Goal: Transaction & Acquisition: Purchase product/service

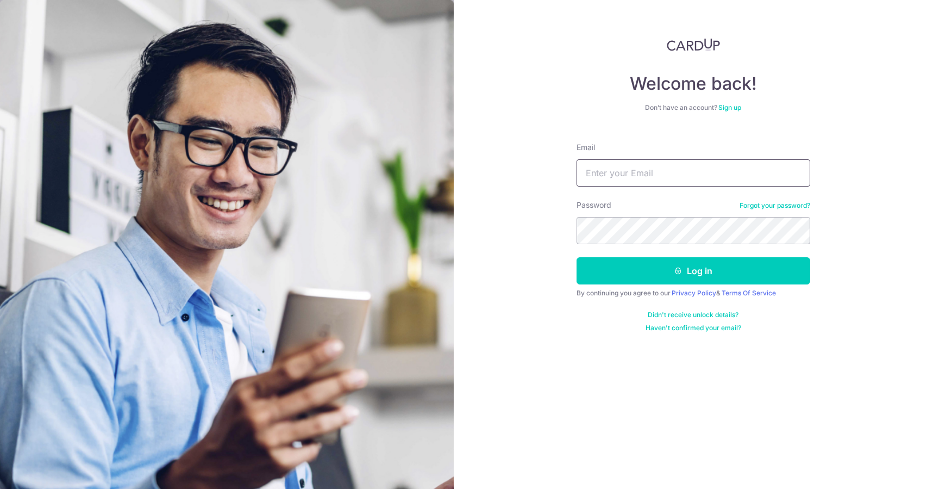
click at [654, 174] on input "Email" at bounding box center [694, 172] width 234 height 27
type input "skpedward@gmail.com"
click at [577, 257] on button "Log in" at bounding box center [694, 270] width 234 height 27
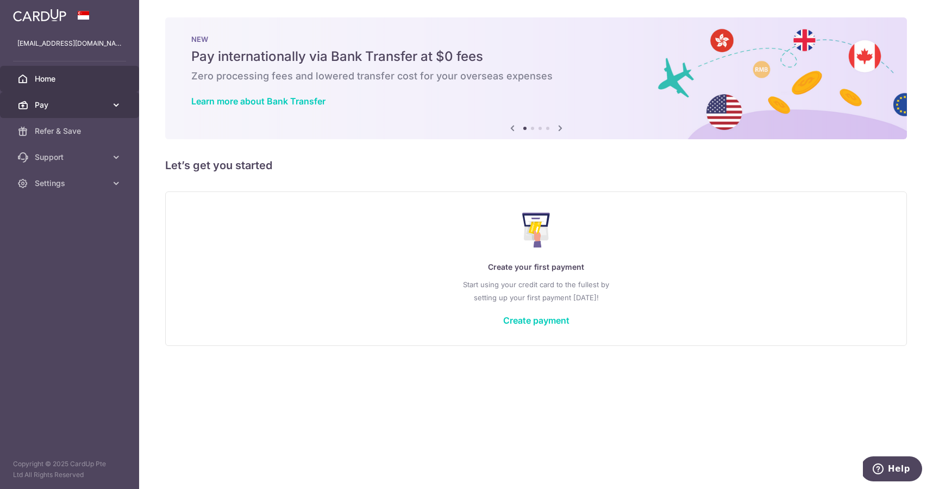
click at [73, 105] on span "Pay" at bounding box center [71, 104] width 72 height 11
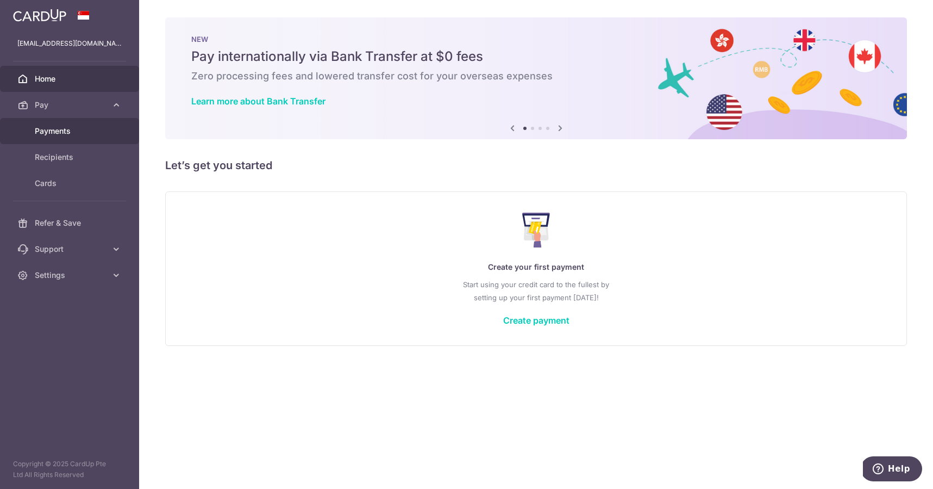
click at [51, 138] on link "Payments" at bounding box center [69, 131] width 139 height 26
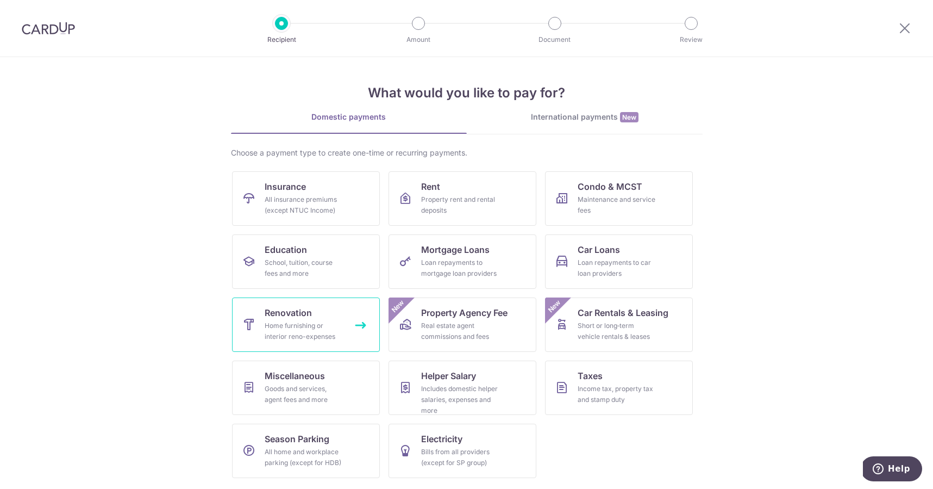
click at [313, 309] on link "Renovation Home furnishing or interior reno-expenses" at bounding box center [306, 324] width 148 height 54
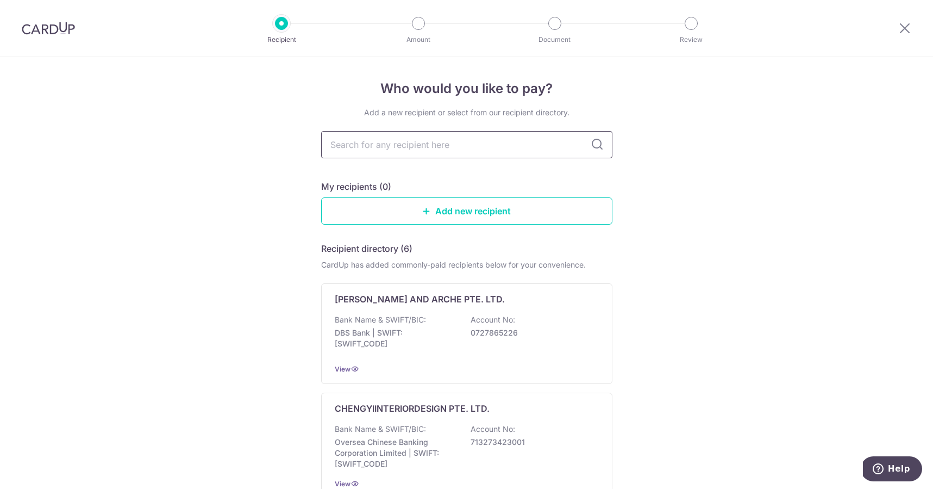
click at [399, 147] on input "text" at bounding box center [466, 144] width 291 height 27
type input "loft"
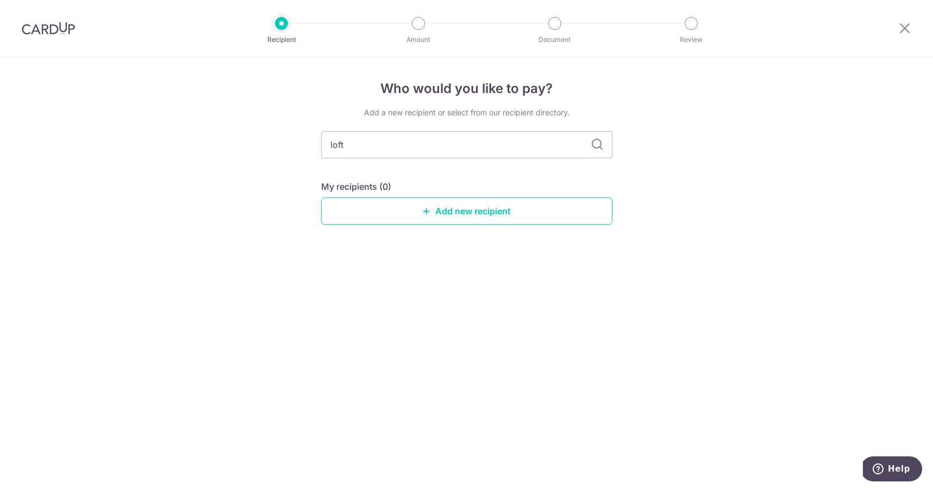
click at [597, 144] on icon at bounding box center [597, 144] width 13 height 13
click at [419, 146] on input "loft" at bounding box center [466, 144] width 291 height 27
type input "loft.9"
click at [371, 147] on input "loft.9" at bounding box center [466, 144] width 291 height 27
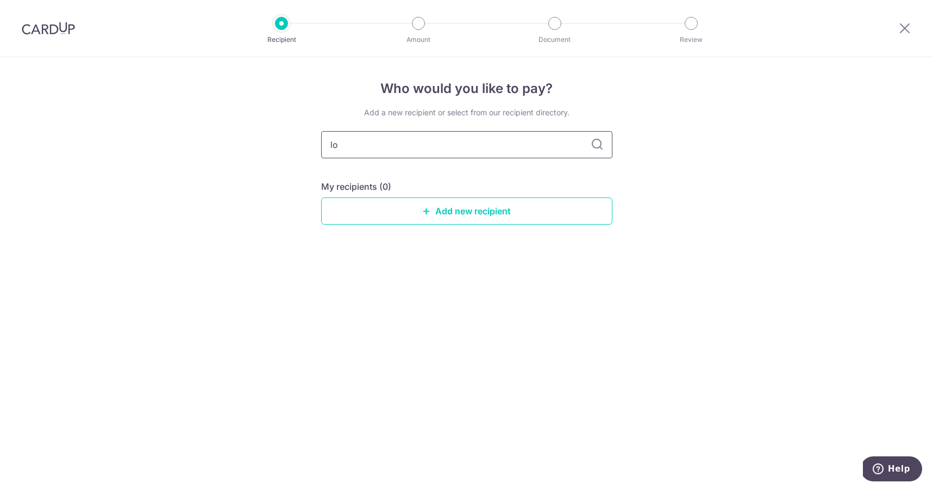
type input "l"
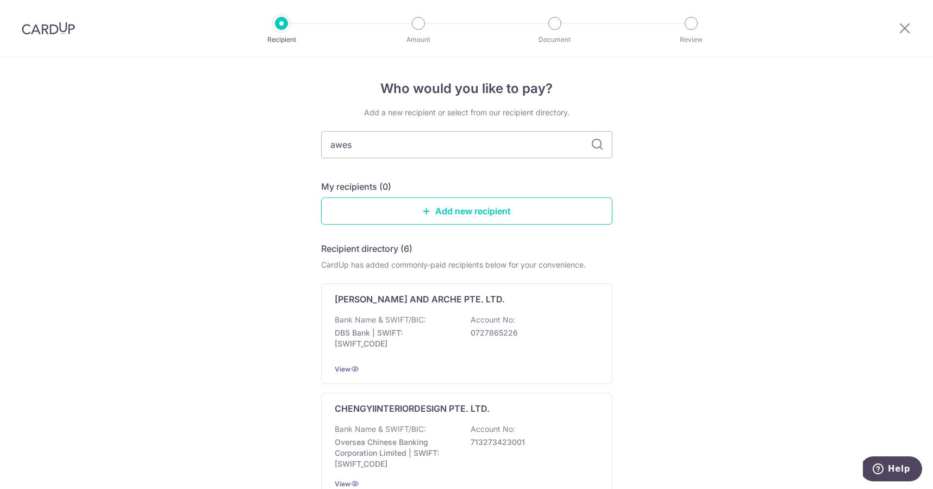
type input "aweso"
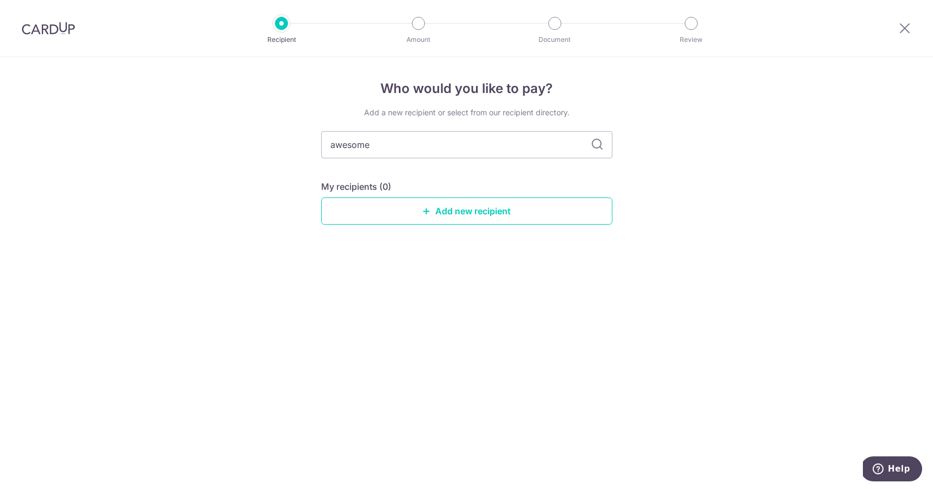
type input "awesome"
type input "awesome doors"
click at [448, 214] on link "Add new recipient" at bounding box center [466, 210] width 291 height 27
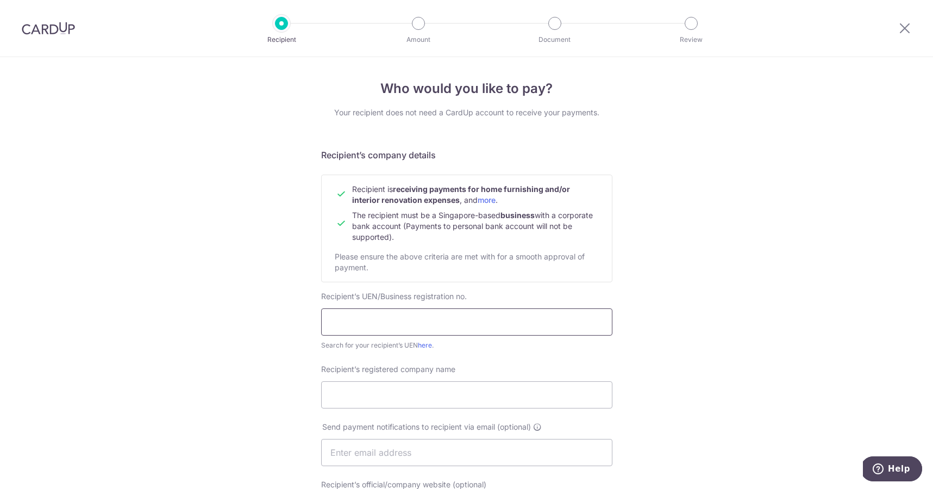
click at [396, 326] on input "text" at bounding box center [466, 321] width 291 height 27
type input "Awesome Doors Pte Ltd"
drag, startPoint x: 451, startPoint y: 325, endPoint x: 292, endPoint y: 322, distance: 159.3
click at [292, 322] on div "Who would you like to pay? Your recipient does not need a CardUp account to rec…" at bounding box center [466, 466] width 933 height 818
click at [357, 400] on input "Recipient’s registered company name" at bounding box center [466, 394] width 291 height 27
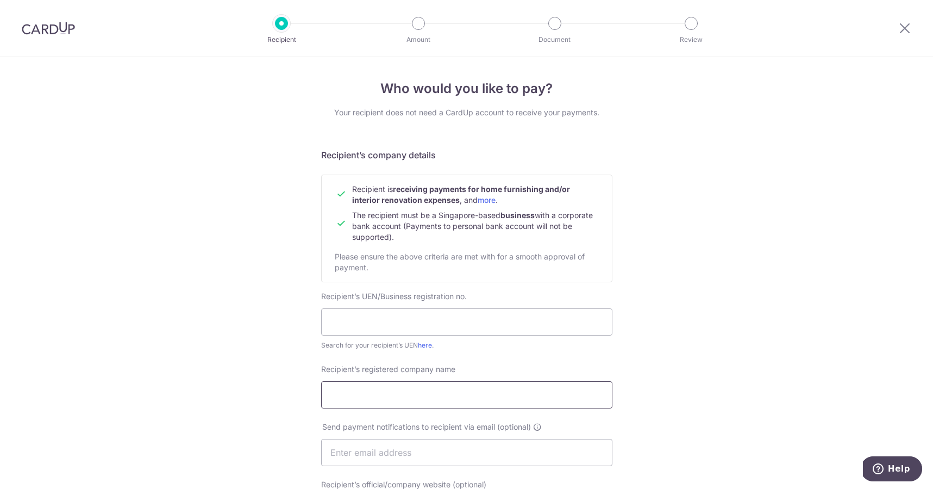
paste input "Awesome Doors Pte Ltd"
type input "Awesome Doors Pte Ltd"
click at [370, 322] on input "text" at bounding box center [466, 321] width 291 height 27
click at [427, 346] on link "here" at bounding box center [425, 345] width 14 height 8
click at [370, 324] on input "text" at bounding box center [466, 321] width 291 height 27
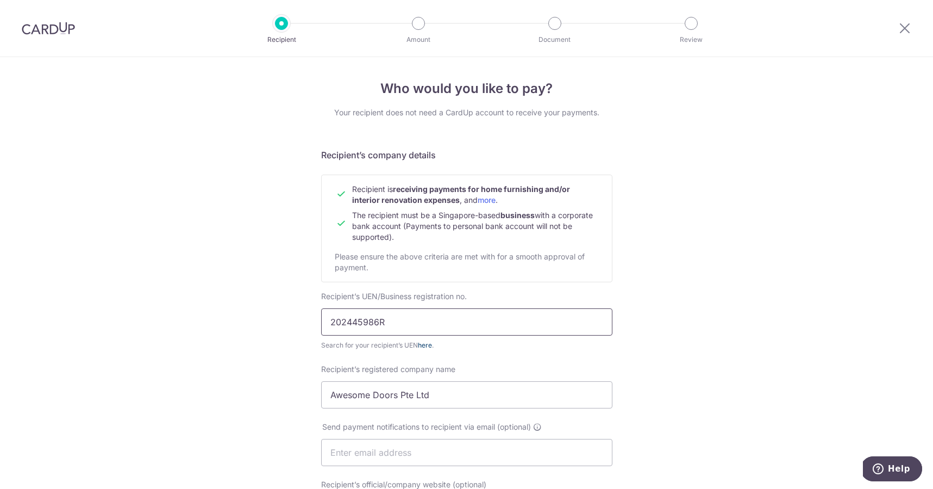
type input "202445986R"
click at [427, 347] on link "here" at bounding box center [425, 345] width 14 height 8
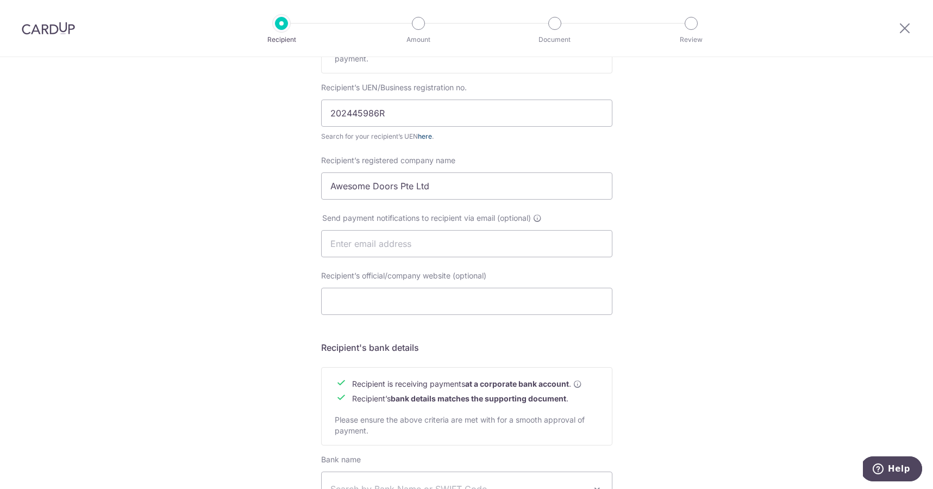
scroll to position [204, 0]
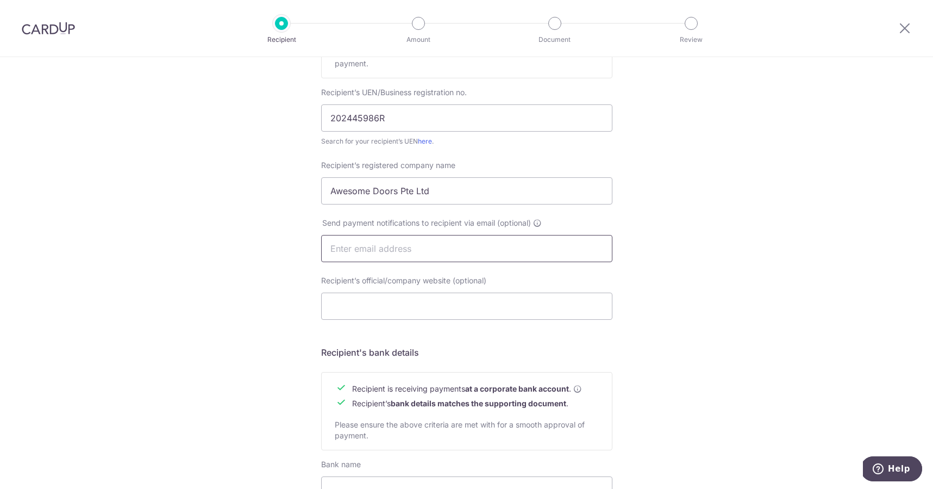
click at [411, 247] on input "text" at bounding box center [466, 248] width 291 height 27
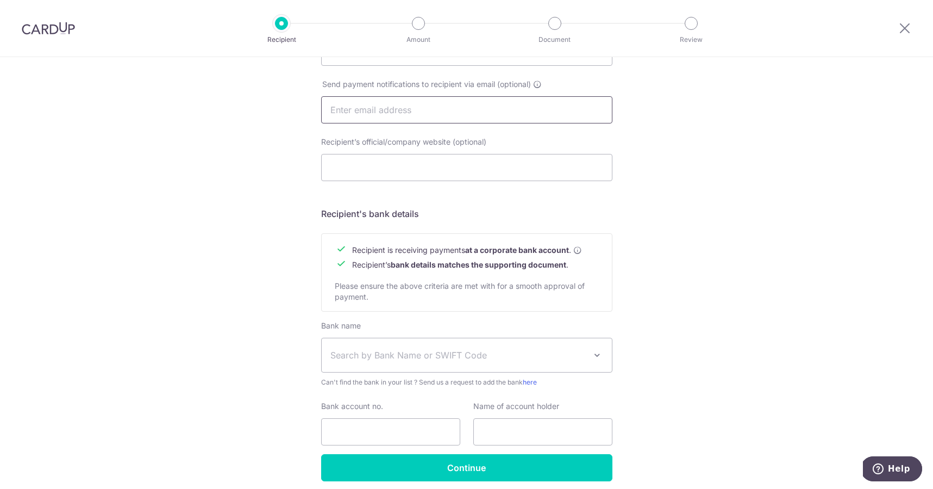
scroll to position [386, 0]
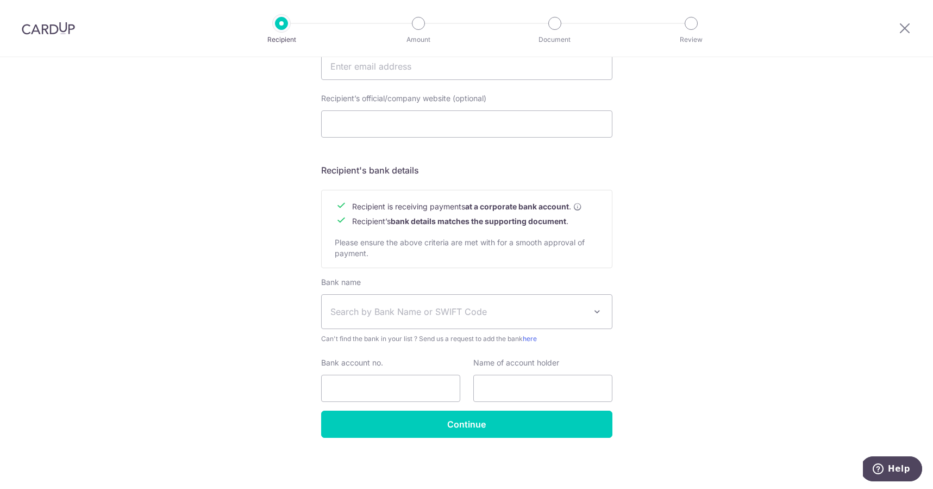
click at [401, 318] on span "Search by Bank Name or SWIFT Code" at bounding box center [467, 312] width 290 height 34
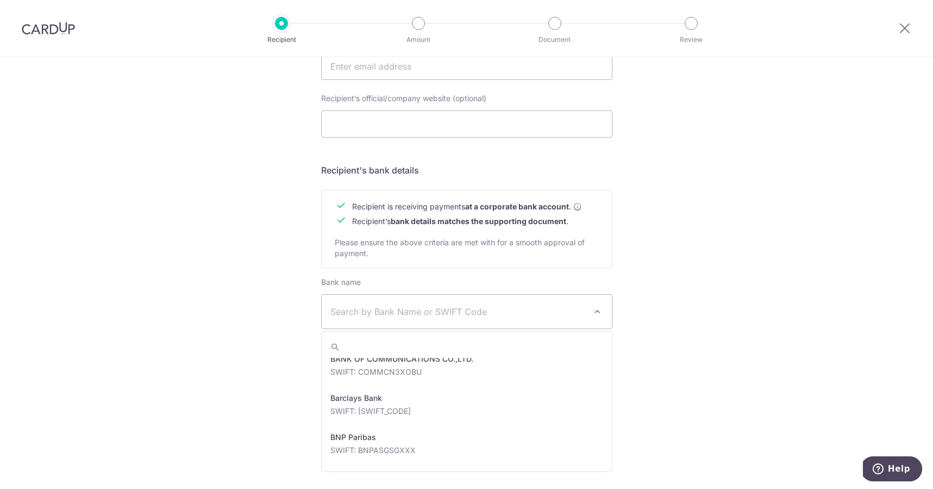
scroll to position [289, 0]
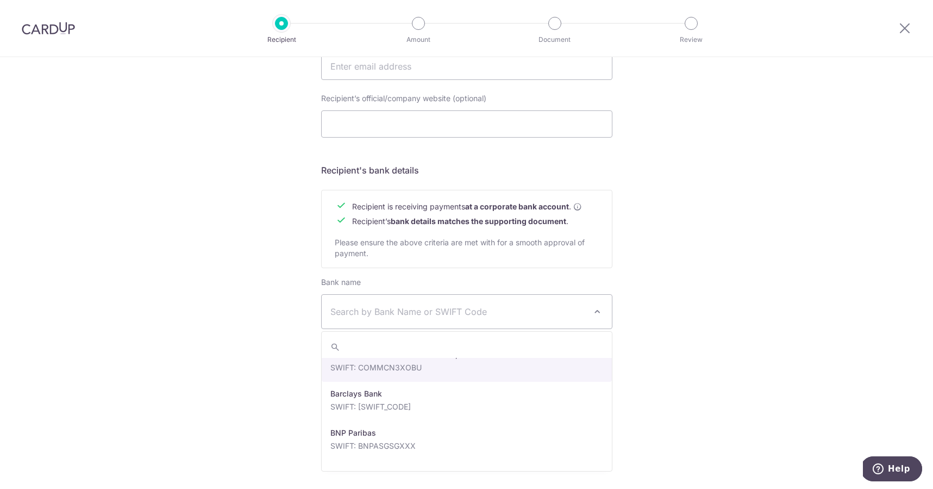
click at [427, 317] on span "Search by Bank Name or SWIFT Code" at bounding box center [457, 311] width 255 height 13
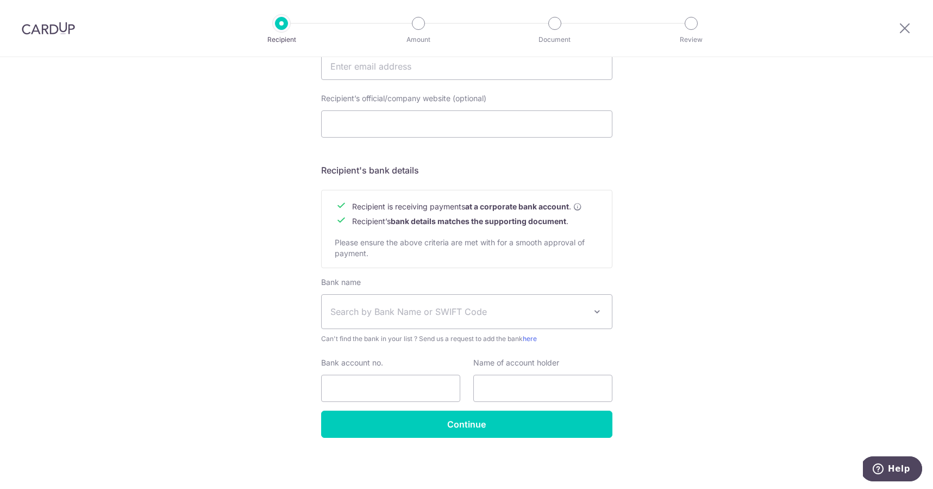
click at [427, 317] on span "Search by Bank Name or SWIFT Code" at bounding box center [457, 311] width 255 height 13
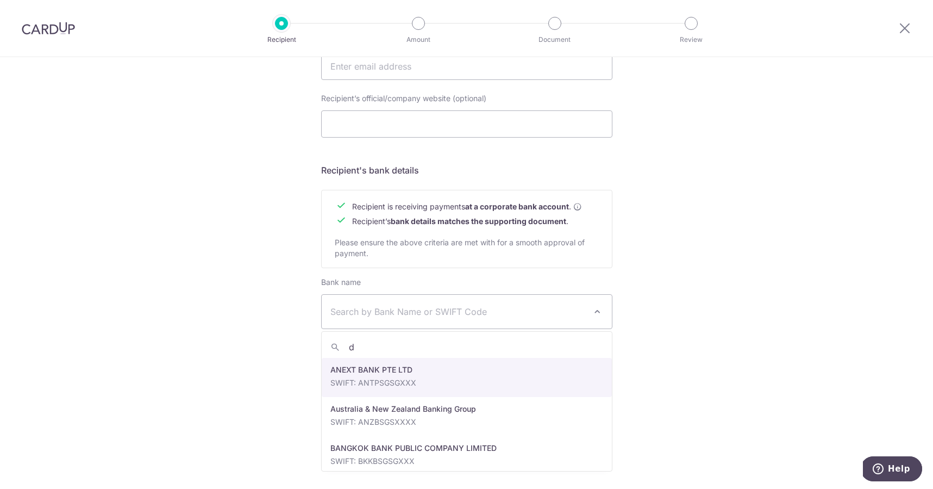
type input "db"
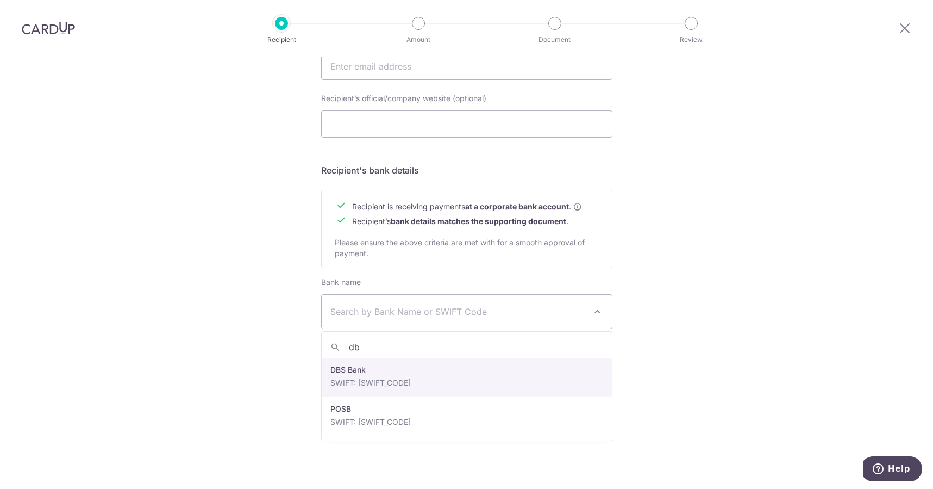
select select "6"
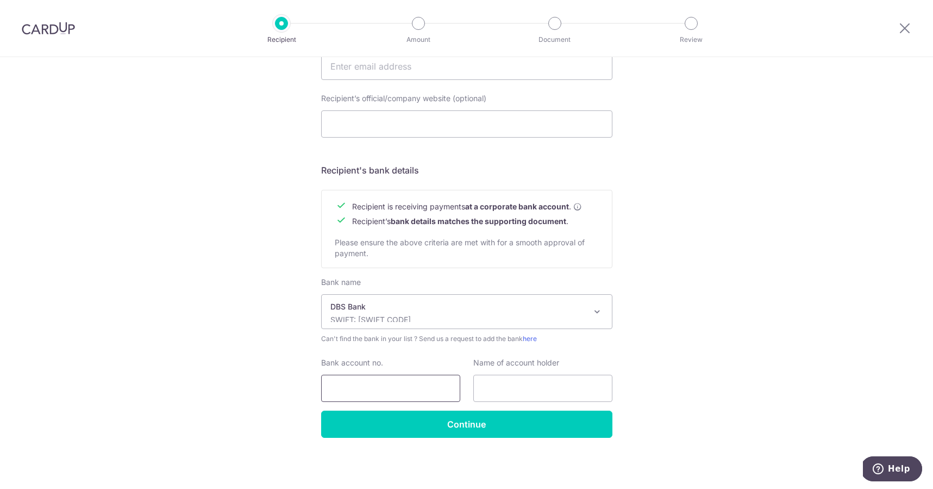
click at [411, 386] on input "Bank account no." at bounding box center [390, 388] width 139 height 27
type input "0721252481"
click at [533, 391] on input "text" at bounding box center [542, 388] width 139 height 27
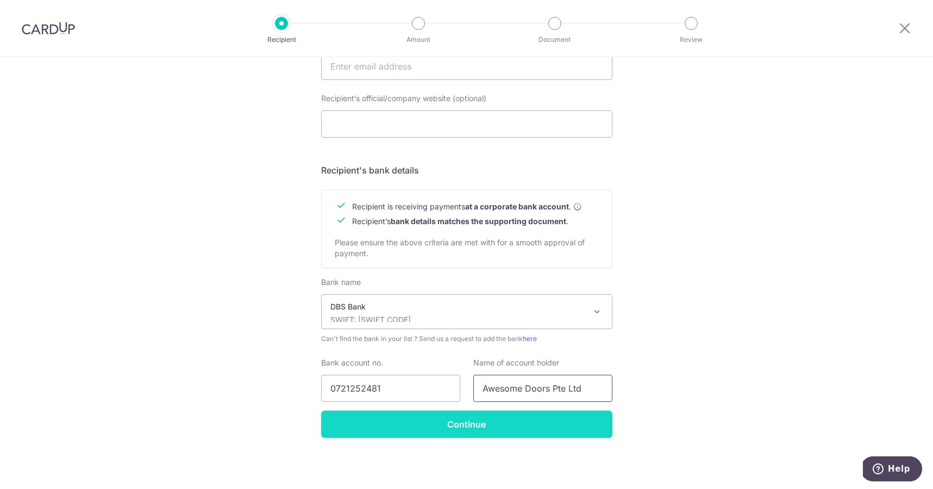
type input "Awesome Doors Pte Ltd"
click at [472, 426] on input "Continue" at bounding box center [466, 423] width 291 height 27
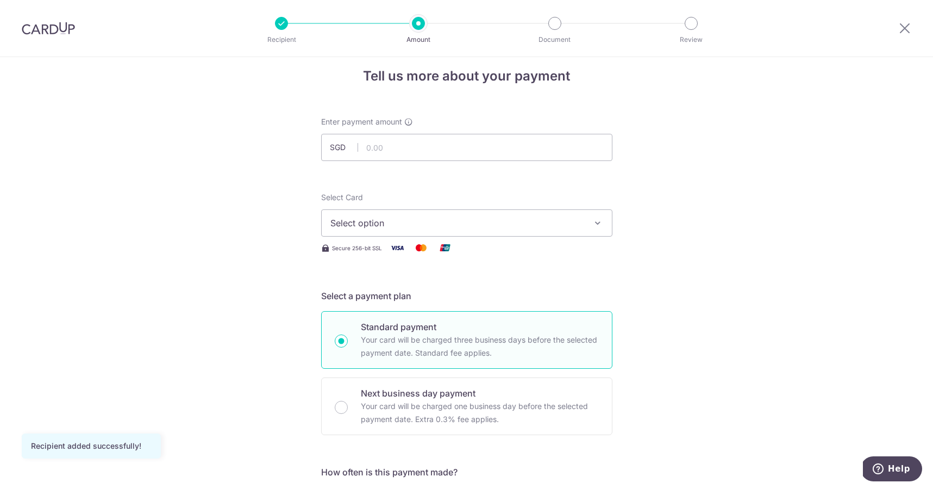
scroll to position [3, 0]
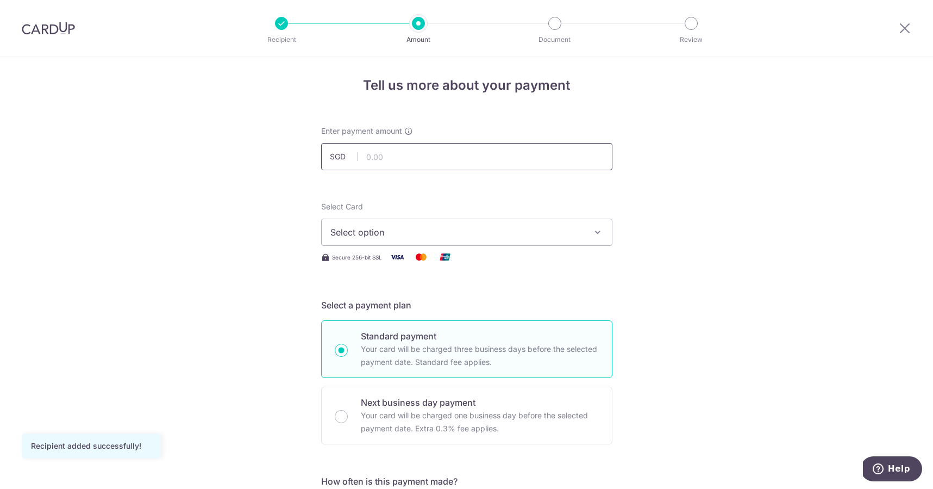
click at [401, 157] on input "text" at bounding box center [466, 156] width 291 height 27
click at [470, 240] on button "Select option" at bounding box center [466, 232] width 291 height 27
type input "4,019.00"
click at [371, 269] on link "Add credit card" at bounding box center [467, 263] width 290 height 20
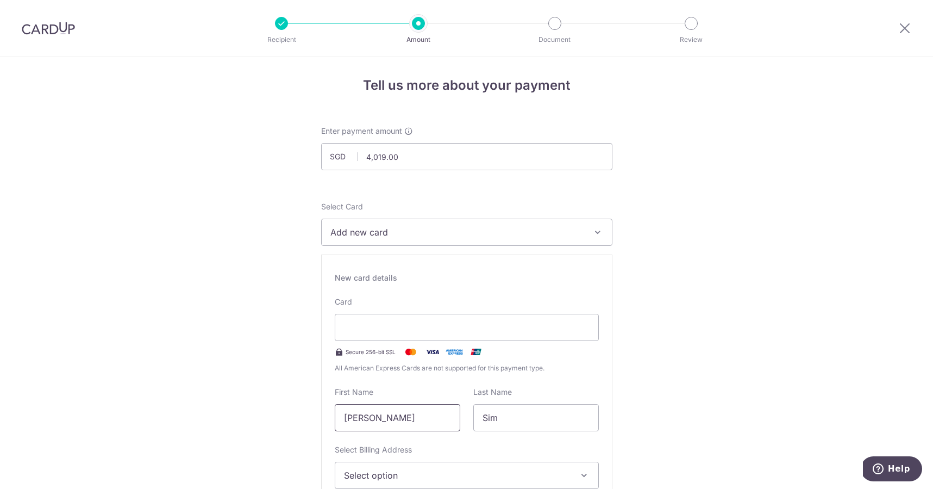
click at [433, 417] on input "Kok Peng, Edward" at bounding box center [398, 417] width 126 height 27
type input "E"
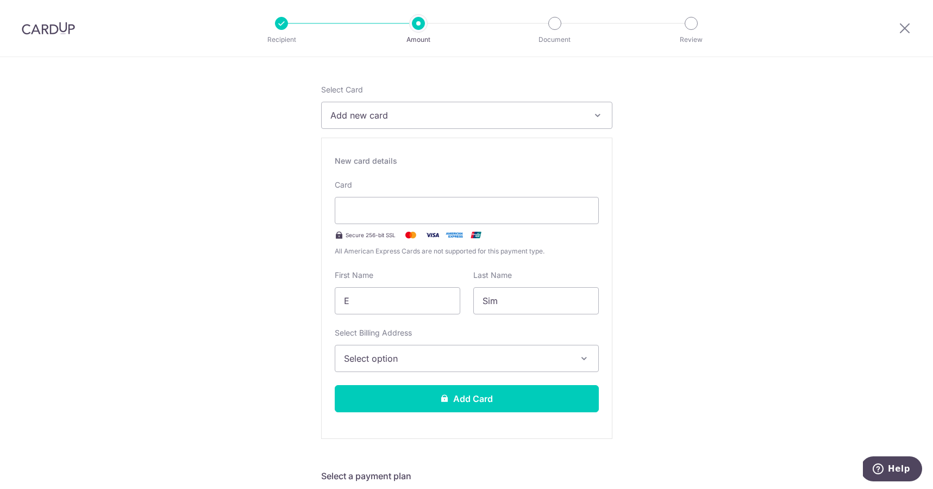
scroll to position [145, 0]
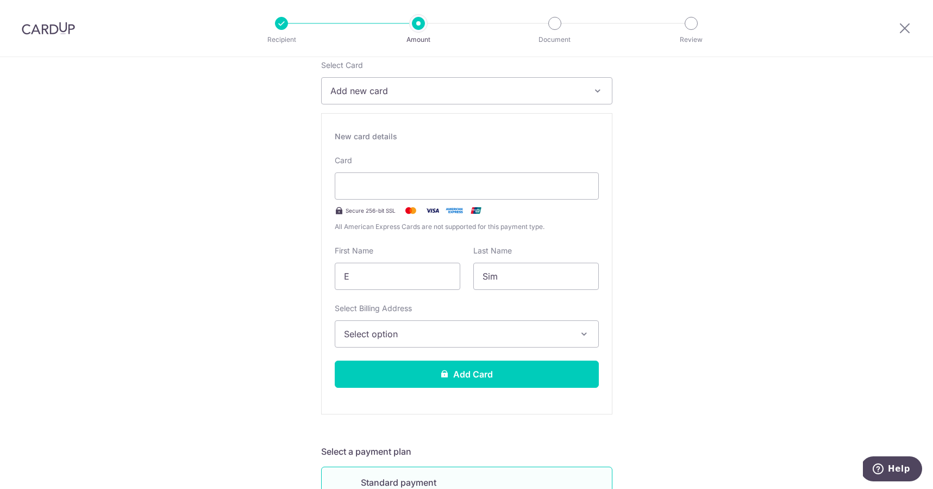
click at [561, 330] on span "Select option" at bounding box center [457, 333] width 226 height 13
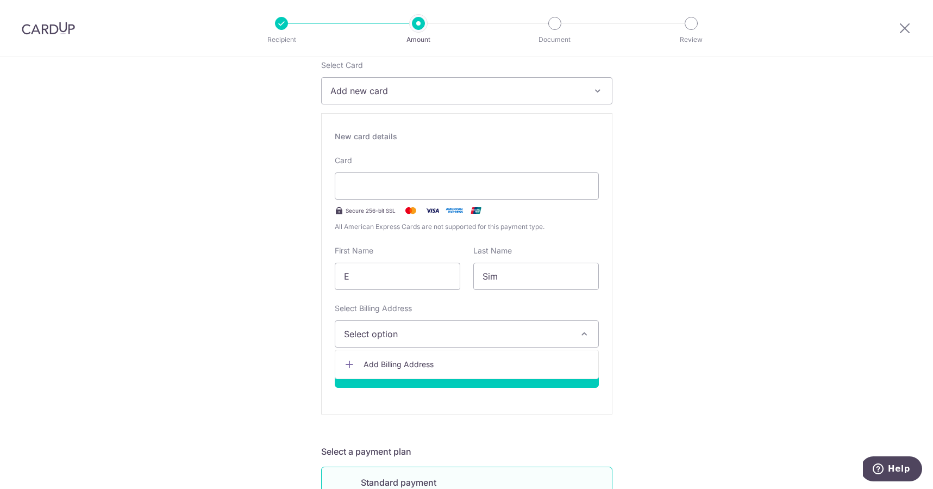
click at [446, 359] on span "Add Billing Address" at bounding box center [477, 364] width 226 height 11
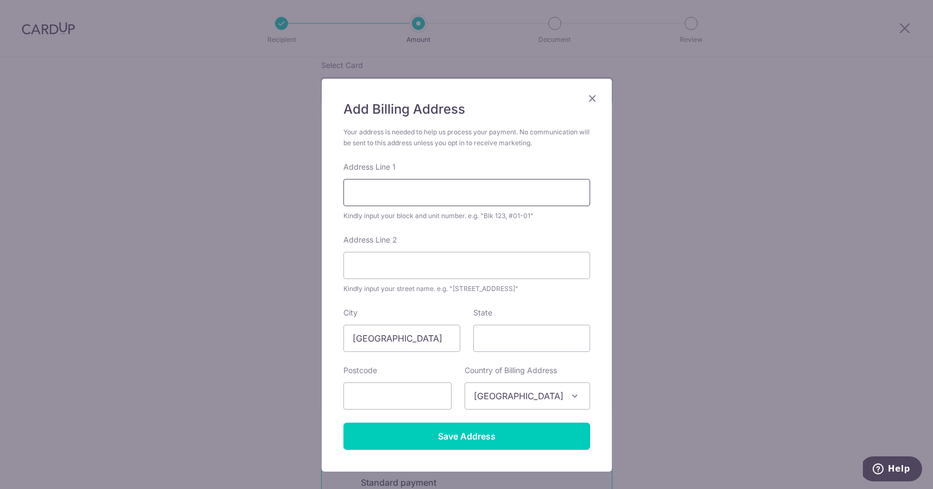
click at [439, 185] on input "Address Line 1" at bounding box center [467, 192] width 247 height 27
type input "Blk 233A, #16-117"
click at [425, 264] on input "Address Line 2" at bounding box center [467, 265] width 247 height 27
type input "Upper Aljunied Road"
click at [507, 337] on input "State" at bounding box center [531, 338] width 117 height 27
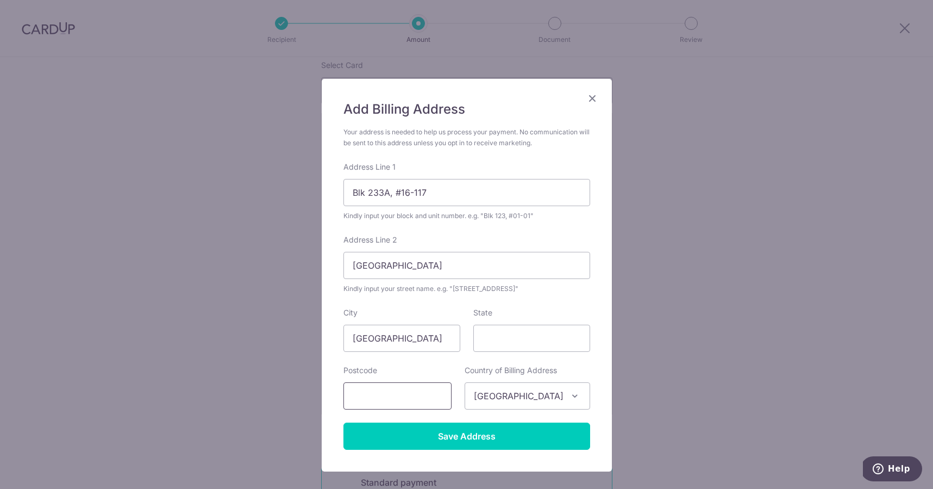
click at [379, 396] on input "text" at bounding box center [398, 395] width 108 height 27
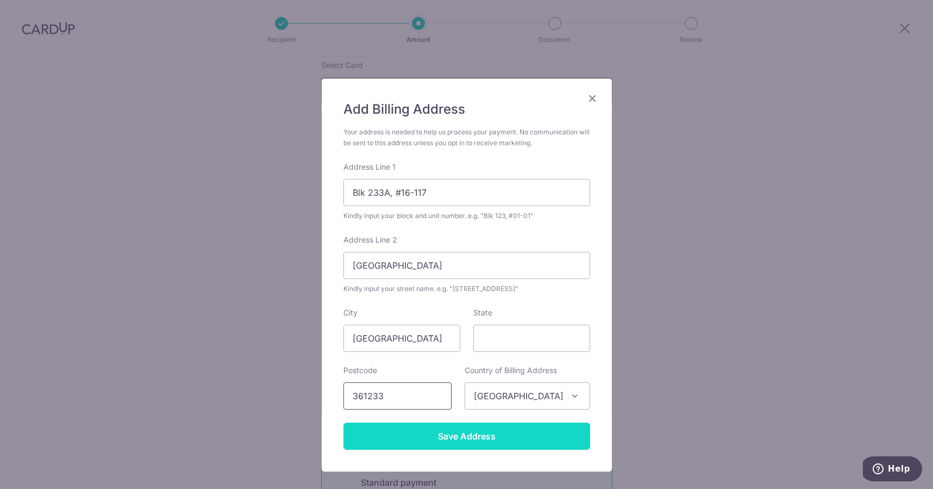
type input "361233"
click at [432, 441] on input "Save Address" at bounding box center [467, 435] width 247 height 27
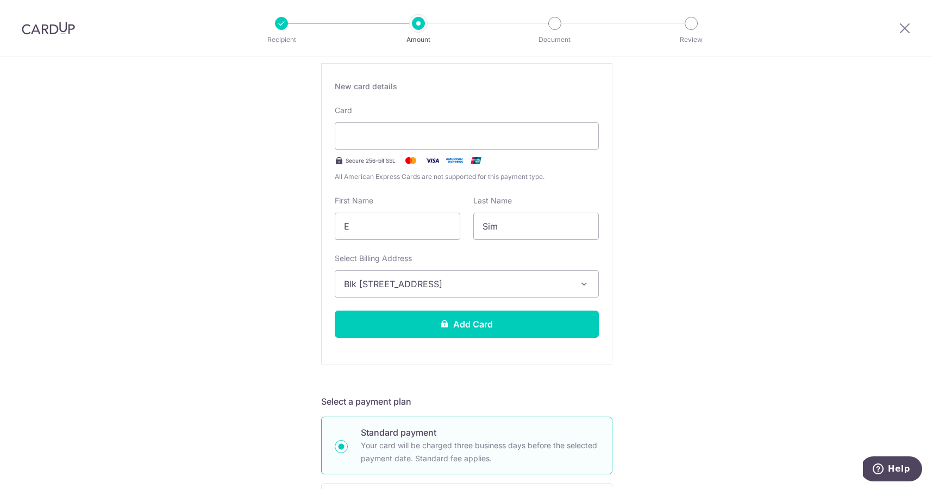
scroll to position [196, 0]
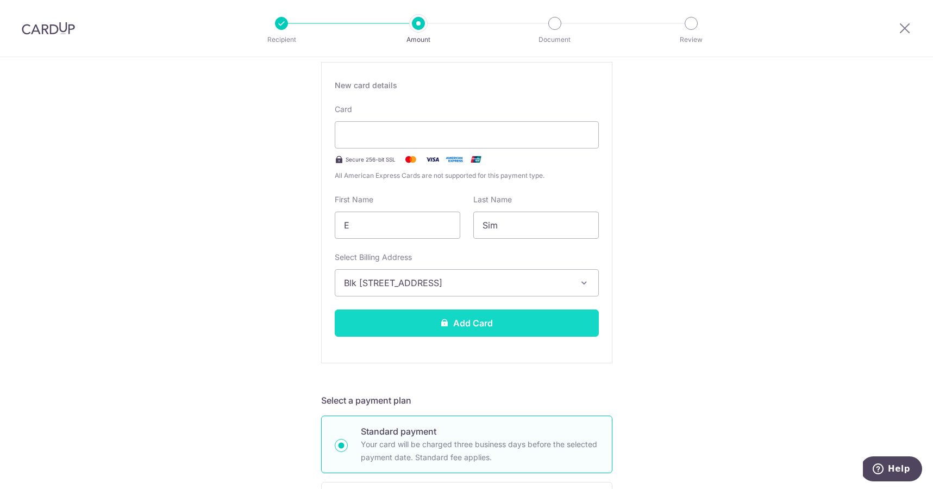
click at [485, 322] on button "Add Card" at bounding box center [467, 322] width 264 height 27
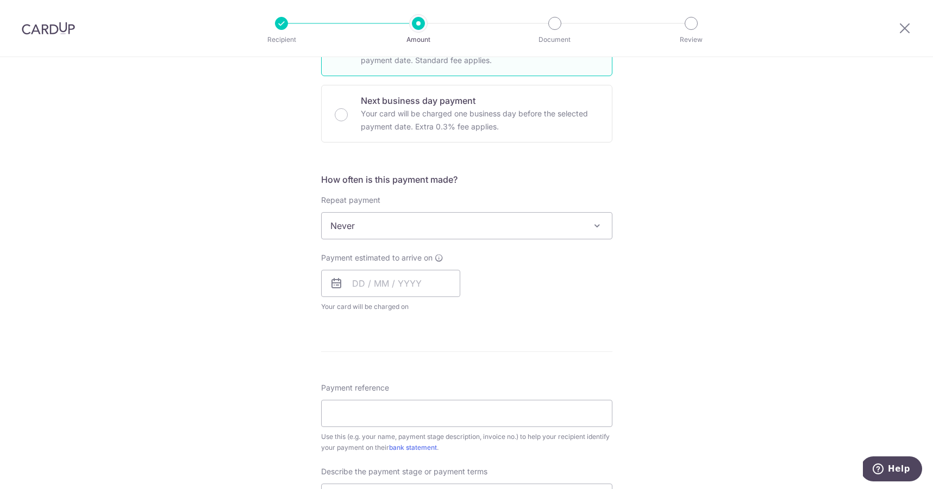
scroll to position [166, 0]
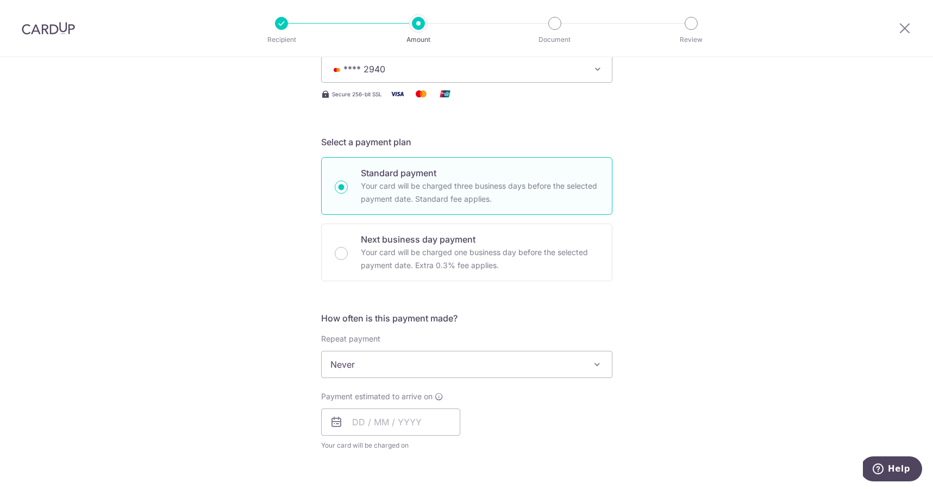
click at [448, 359] on span "Never" at bounding box center [467, 364] width 290 height 26
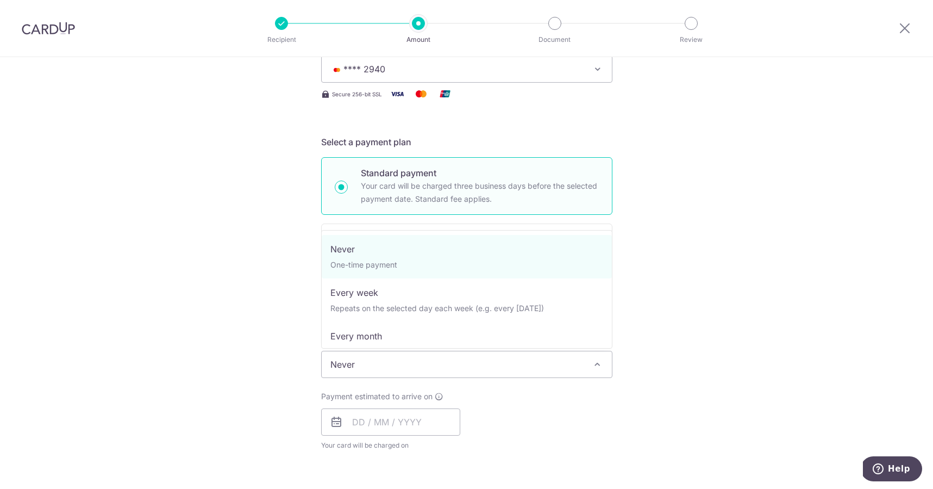
click at [669, 351] on div "Tell us more about your payment Enter payment amount SGD 4,019.00 4019.00 Card …" at bounding box center [466, 419] width 933 height 1056
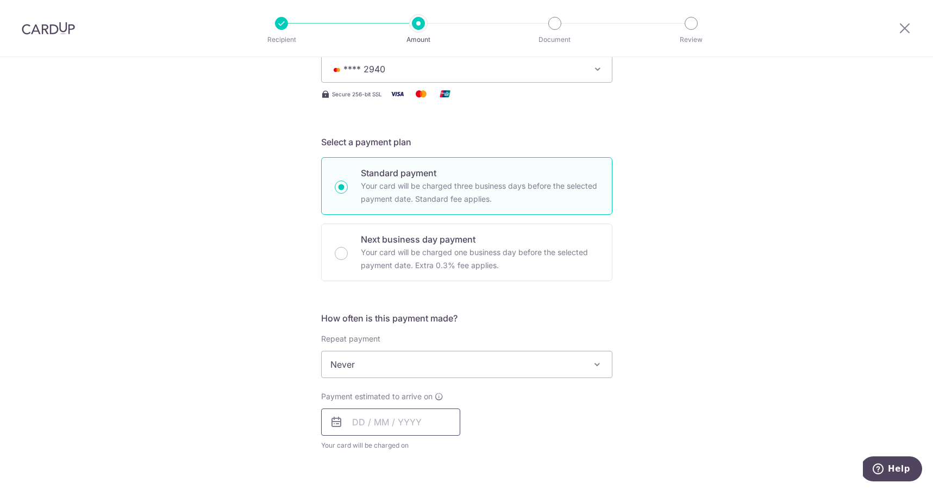
click at [350, 423] on input "text" at bounding box center [390, 421] width 139 height 27
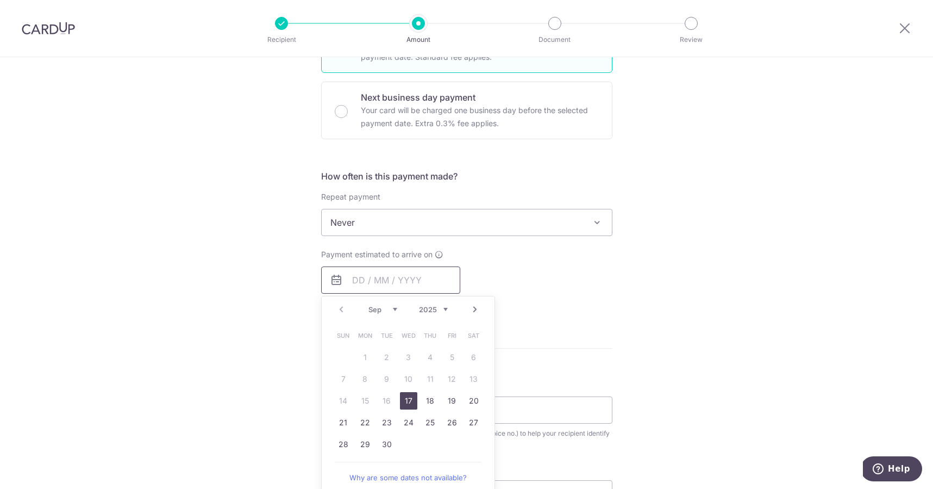
scroll to position [309, 0]
click at [407, 398] on link "17" at bounding box center [408, 399] width 17 height 17
type input "17/09/2025"
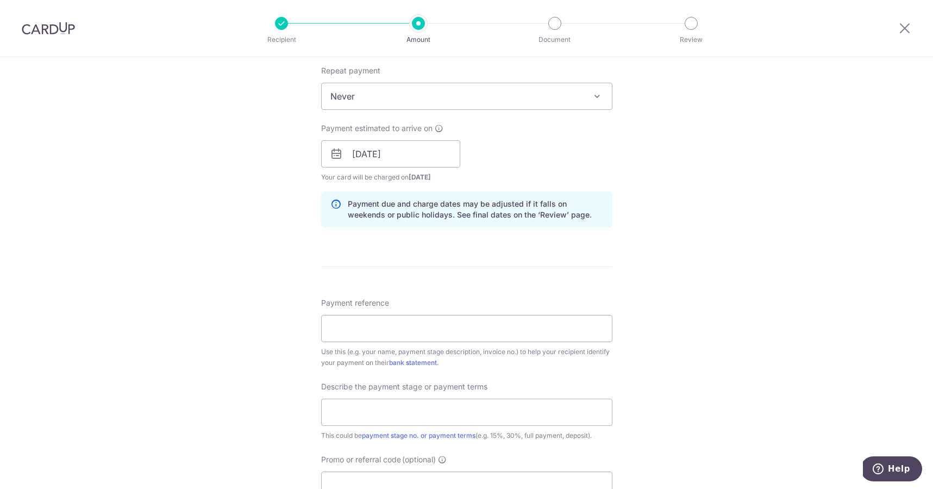
scroll to position [455, 0]
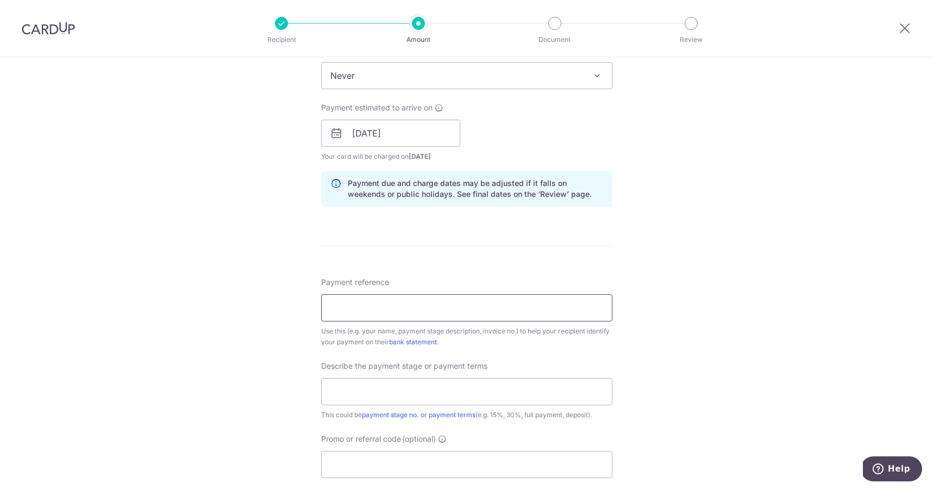
click at [434, 308] on input "Payment reference" at bounding box center [466, 307] width 291 height 27
type input "QU-25178"
click at [458, 387] on input "text" at bounding box center [466, 391] width 291 height 27
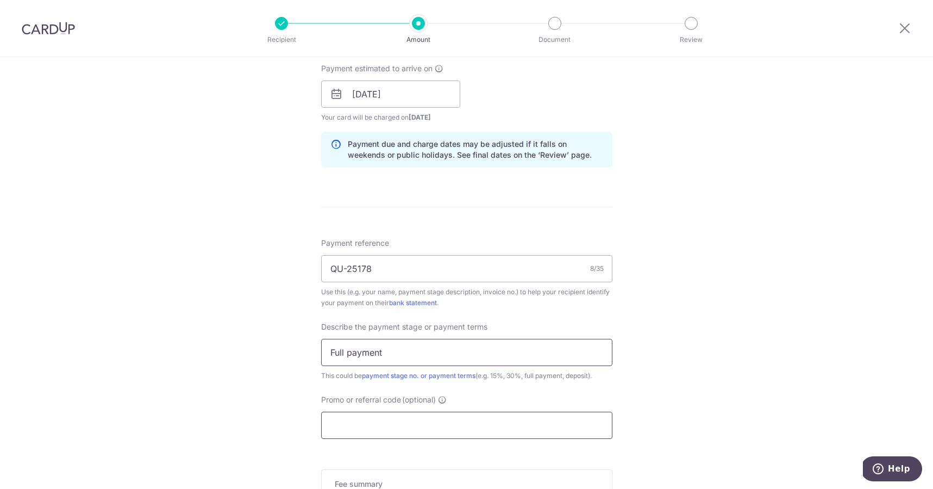
scroll to position [516, 0]
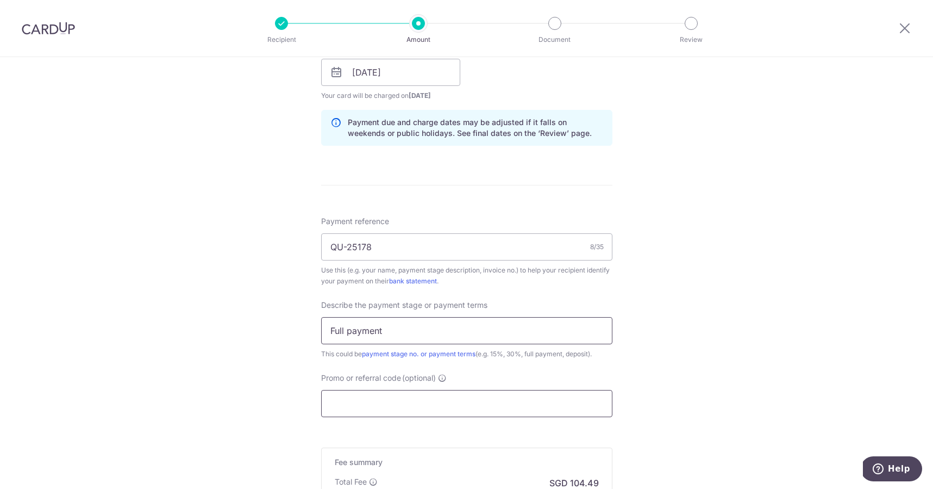
type input "Full payment"
click at [437, 404] on input "Promo or referral code (optional)" at bounding box center [466, 403] width 291 height 27
paste input "MILELION"
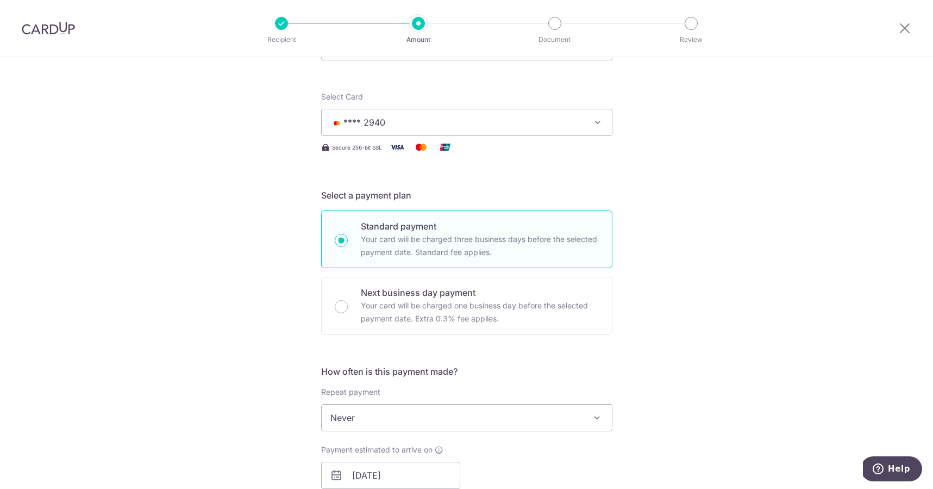
scroll to position [2, 0]
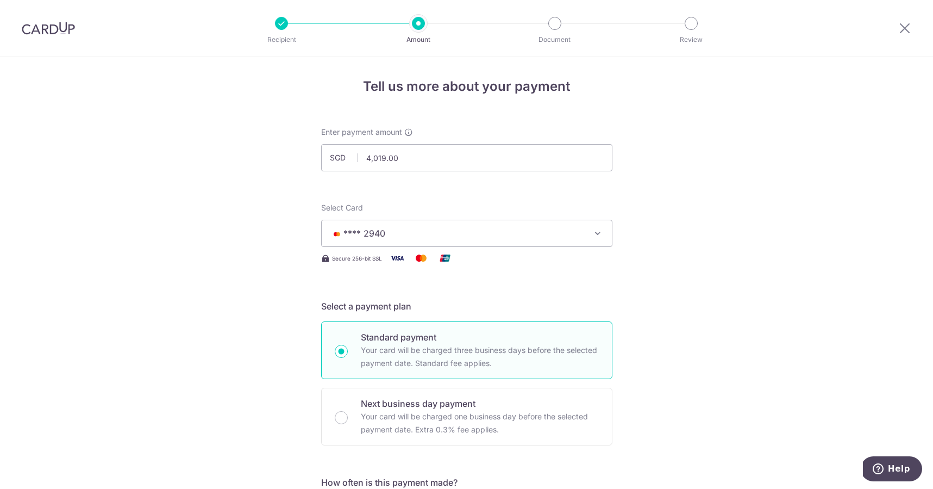
type input "MILELION"
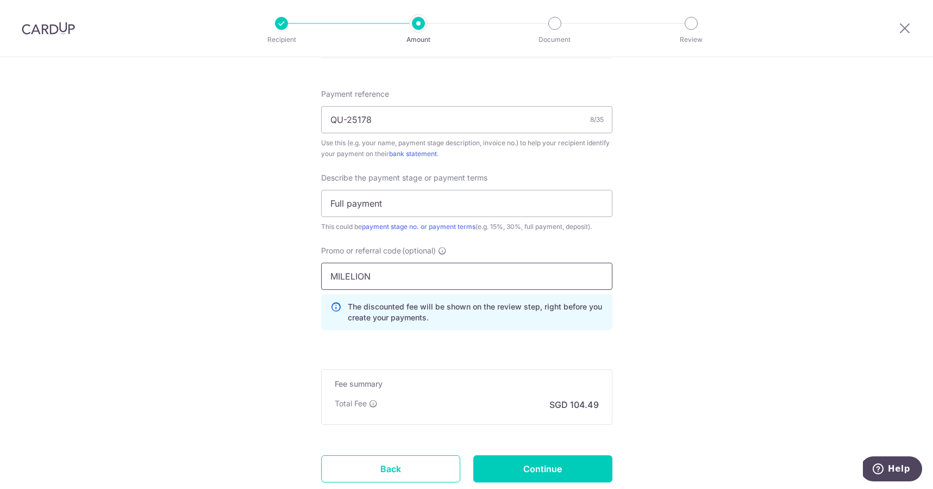
scroll to position [718, 0]
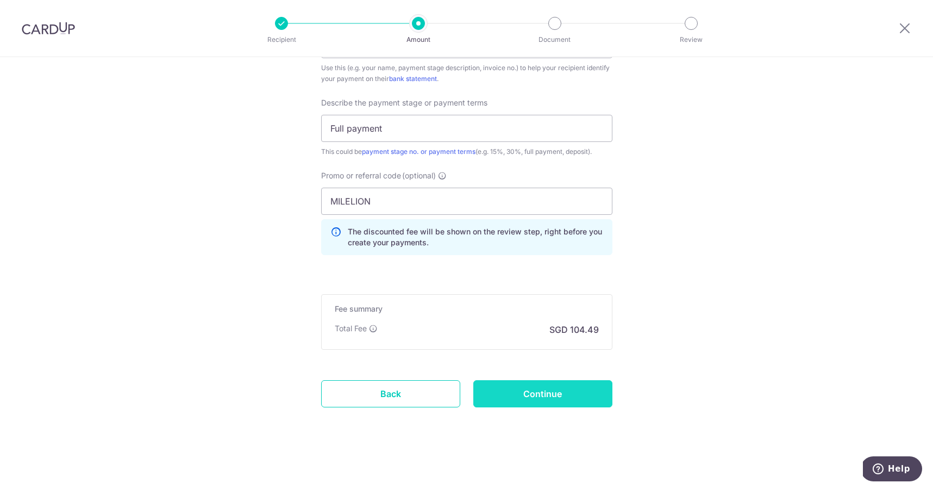
click at [559, 397] on input "Continue" at bounding box center [542, 393] width 139 height 27
type input "Create Schedule"
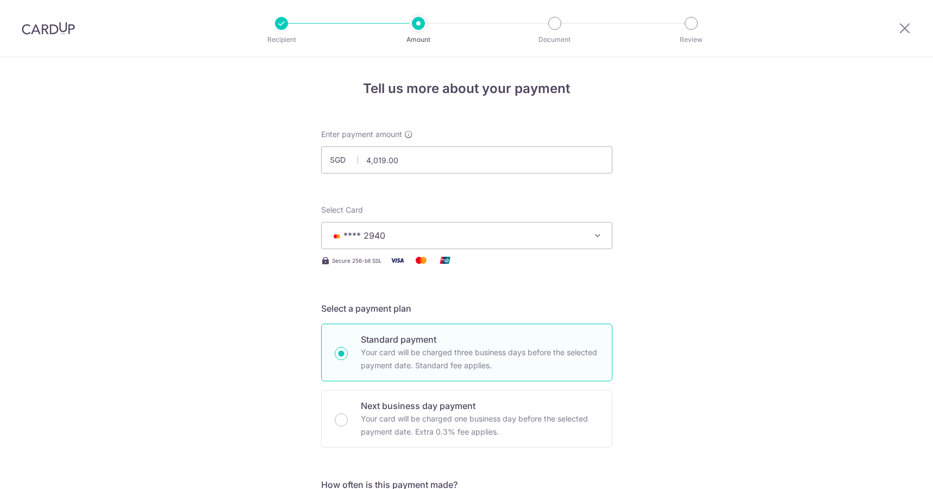
scroll to position [733, 0]
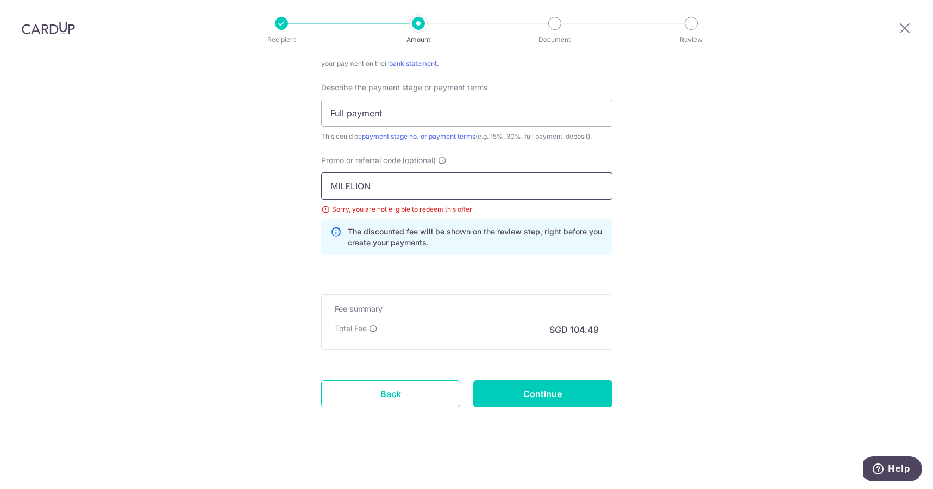
click at [352, 184] on input "MILELION" at bounding box center [466, 185] width 291 height 27
paste input "OFF225"
click at [344, 189] on input "OFF225" at bounding box center [466, 185] width 291 height 27
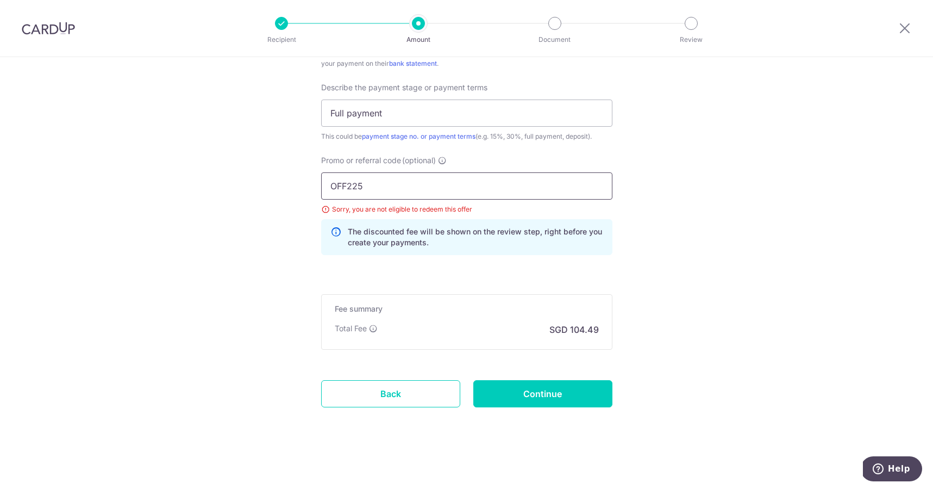
paste input "MCTAX25N"
type input "MCTAX25N"
click at [564, 392] on input "Continue" at bounding box center [542, 393] width 139 height 27
type input "Update Schedule"
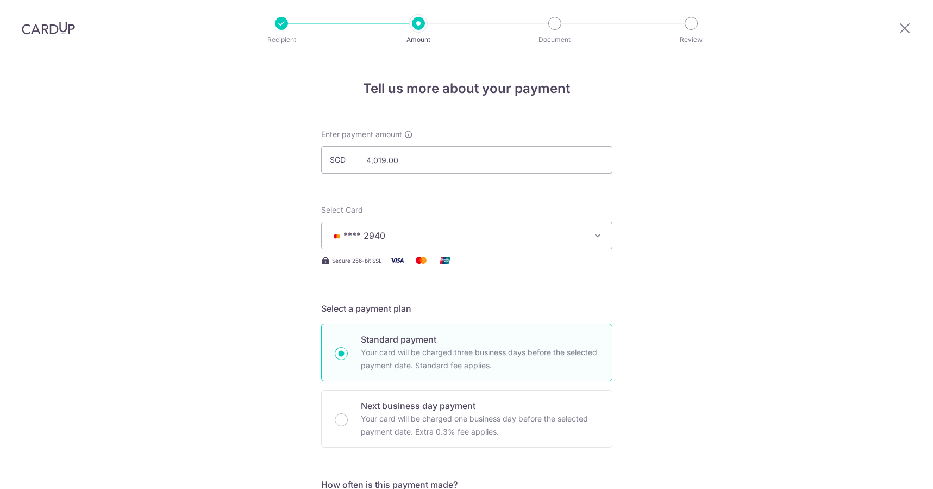
scroll to position [733, 0]
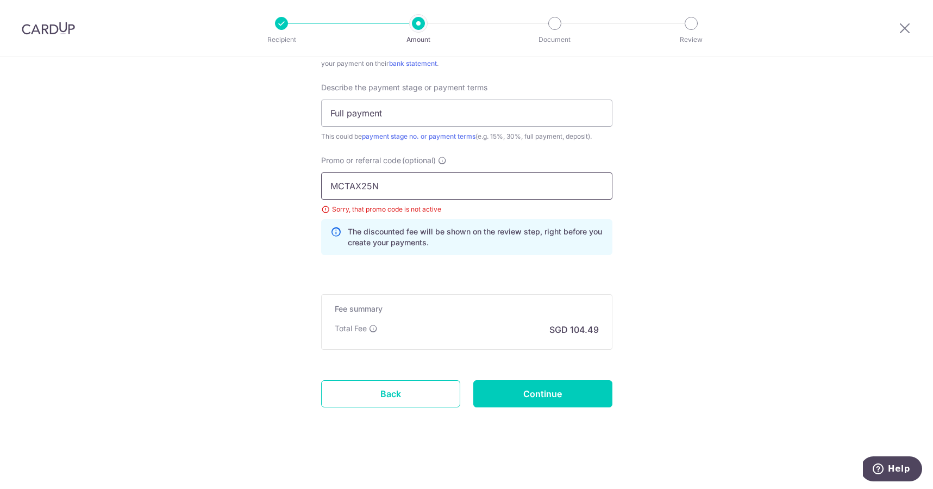
click at [357, 183] on input "MCTAX25N" at bounding box center [466, 185] width 291 height 27
paste input "text"
type input "MCTAX25"
click at [534, 393] on input "Continue" at bounding box center [542, 393] width 139 height 27
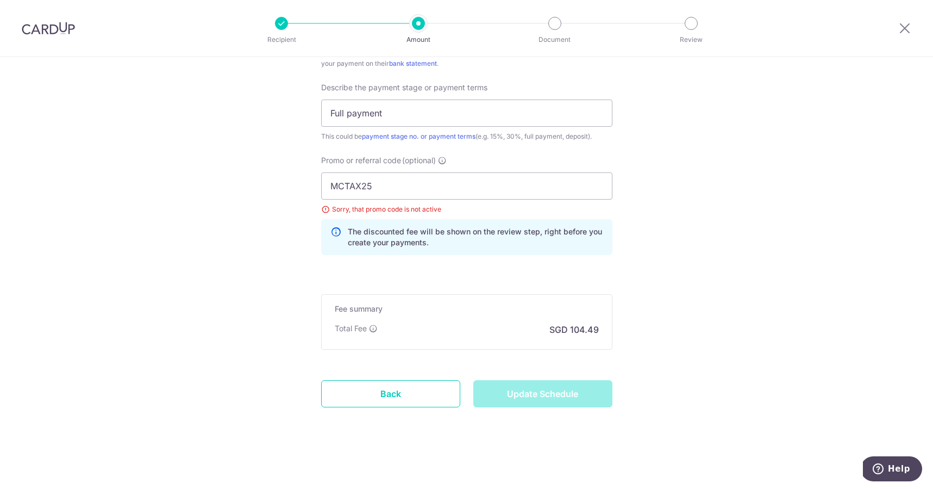
type input "Update Schedule"
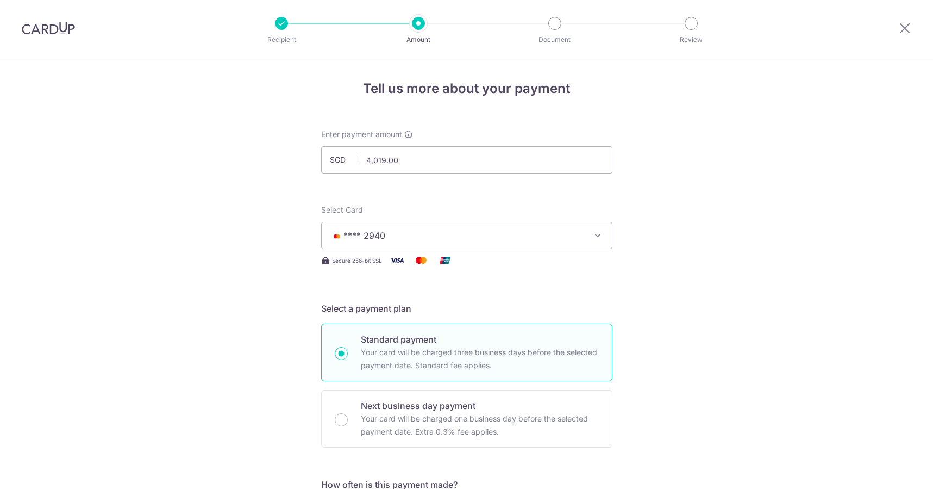
scroll to position [733, 0]
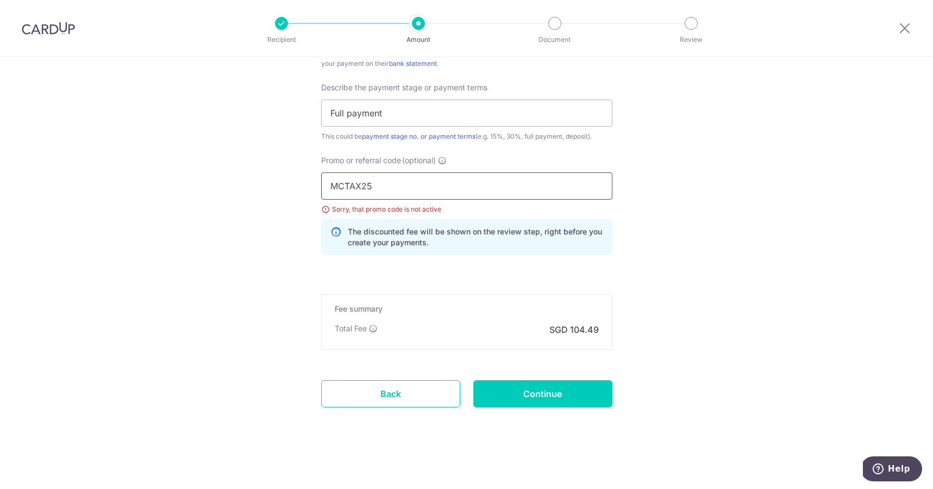
click at [355, 182] on input "MCTAX25" at bounding box center [466, 185] width 291 height 27
paste input "OFF2"
type input "OFF225"
click at [550, 398] on input "Continue" at bounding box center [542, 393] width 139 height 27
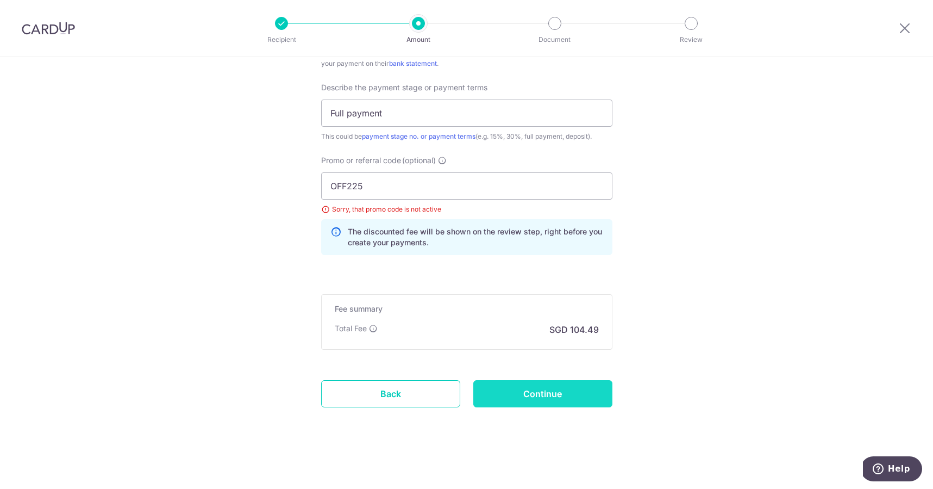
type input "Update Schedule"
